Goal: Task Accomplishment & Management: Use online tool/utility

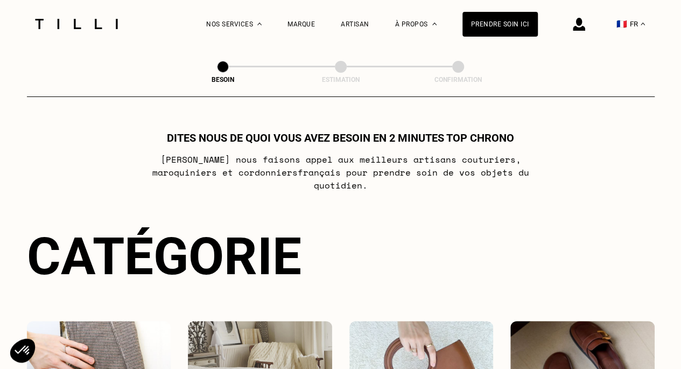
drag, startPoint x: 0, startPoint y: 0, endPoint x: 92, endPoint y: 145, distance: 171.4
click at [92, 145] on div "Dites nous de quoi vous avez besoin en 2 minutes top chrono Chez Tilli nous fai…" at bounding box center [341, 161] width 628 height 60
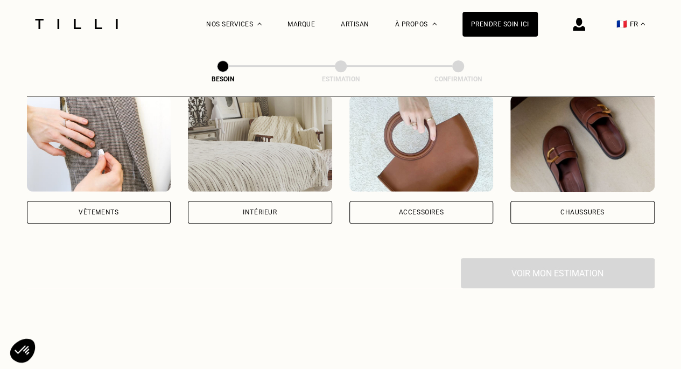
scroll to position [169, 0]
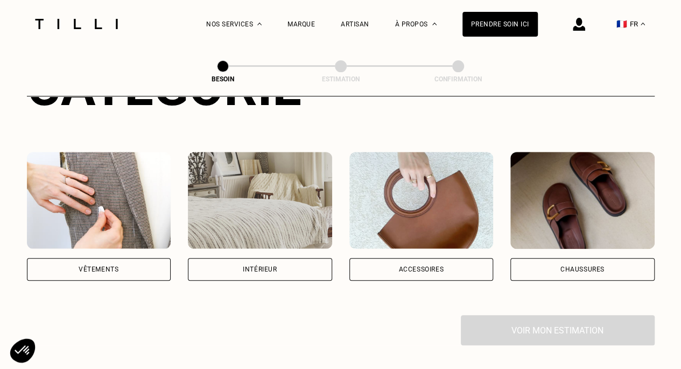
click at [437, 266] on div "Accessoires" at bounding box center [422, 269] width 144 height 23
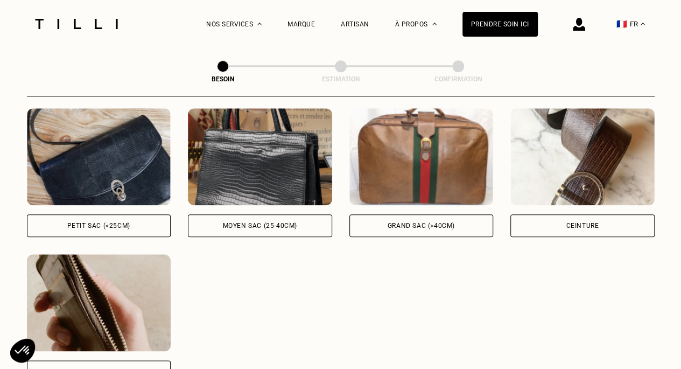
scroll to position [508, 0]
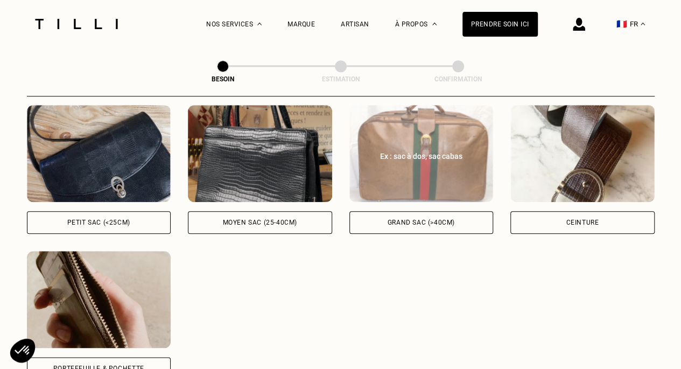
click at [410, 219] on div "Grand sac (>40cm)" at bounding box center [421, 222] width 67 height 6
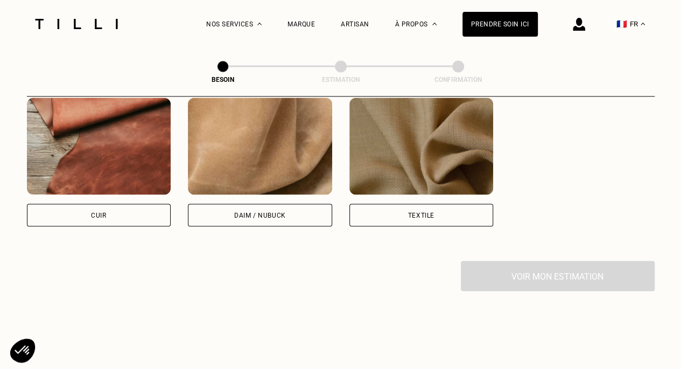
scroll to position [956, 0]
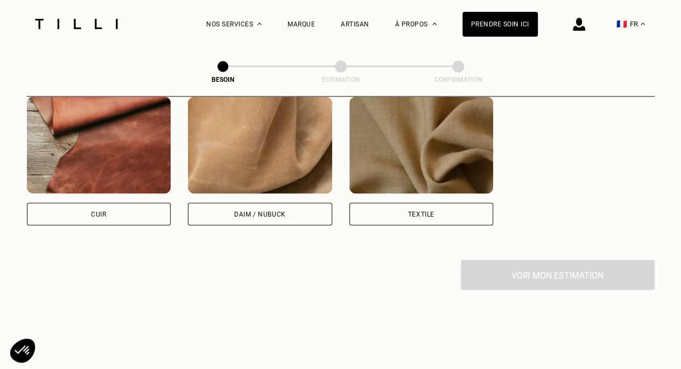
click at [106, 137] on img at bounding box center [99, 144] width 144 height 97
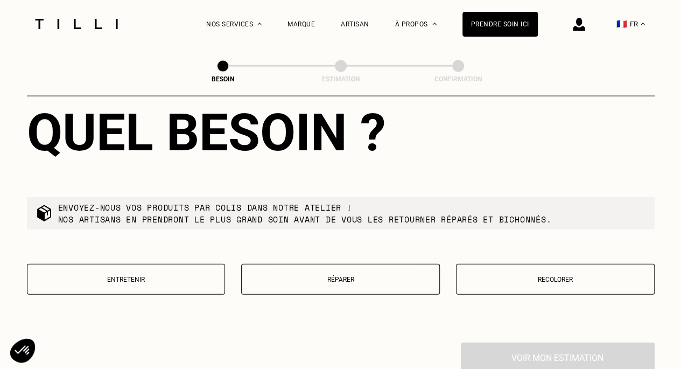
scroll to position [1146, 0]
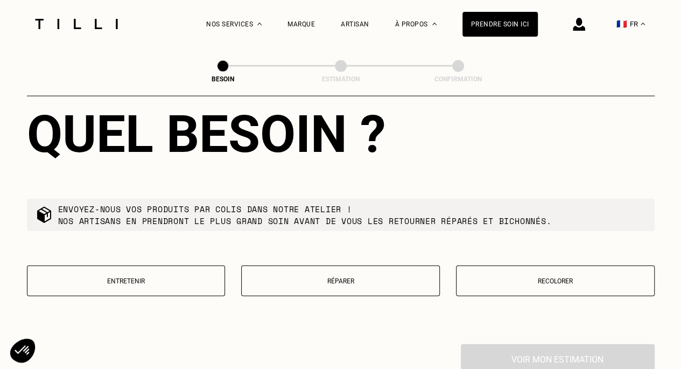
click at [324, 284] on button "Réparer" at bounding box center [340, 281] width 199 height 31
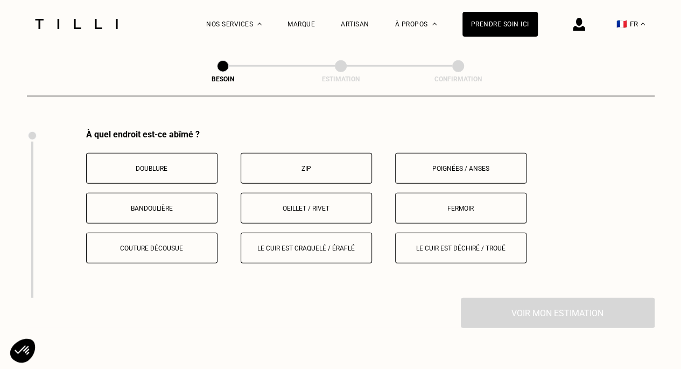
scroll to position [1360, 0]
click at [306, 166] on p "Zip" at bounding box center [307, 170] width 120 height 8
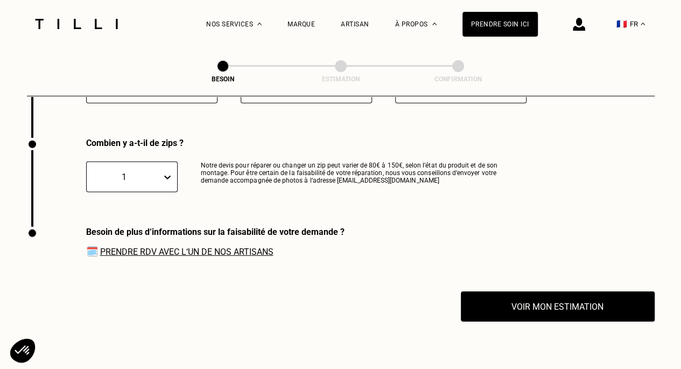
scroll to position [1531, 0]
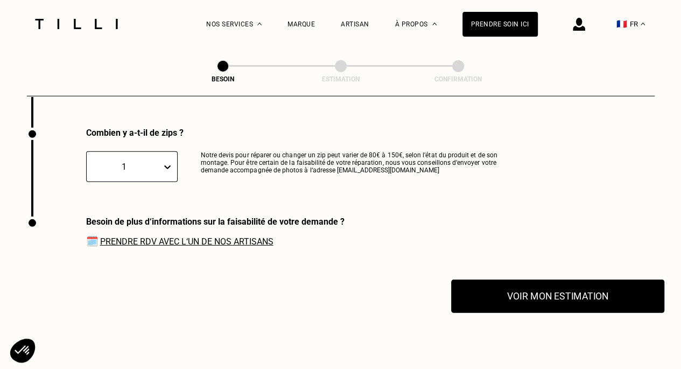
click at [533, 305] on button "Voir mon estimation" at bounding box center [557, 296] width 213 height 33
